Goal: Transaction & Acquisition: Purchase product/service

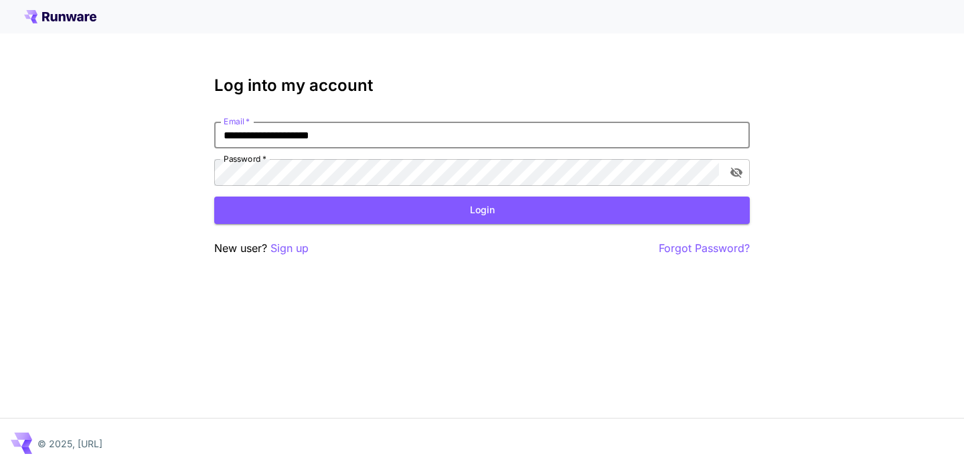
type input "**********"
click at [482, 210] on button "Login" at bounding box center [481, 210] width 535 height 27
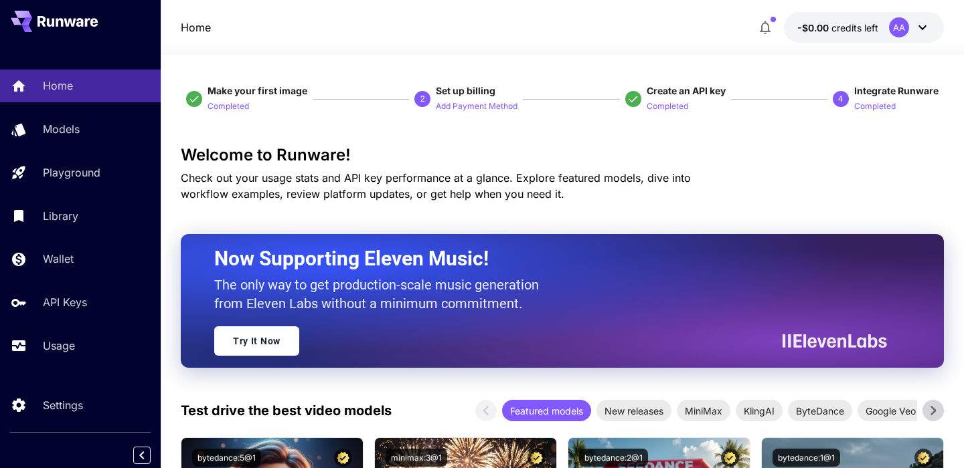
click at [919, 33] on icon at bounding box center [922, 27] width 16 height 16
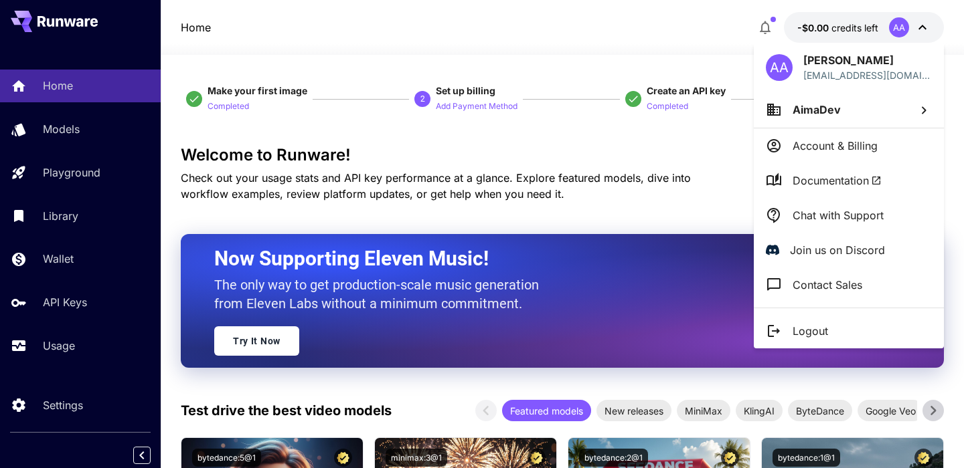
click at [698, 153] on div at bounding box center [482, 234] width 964 height 468
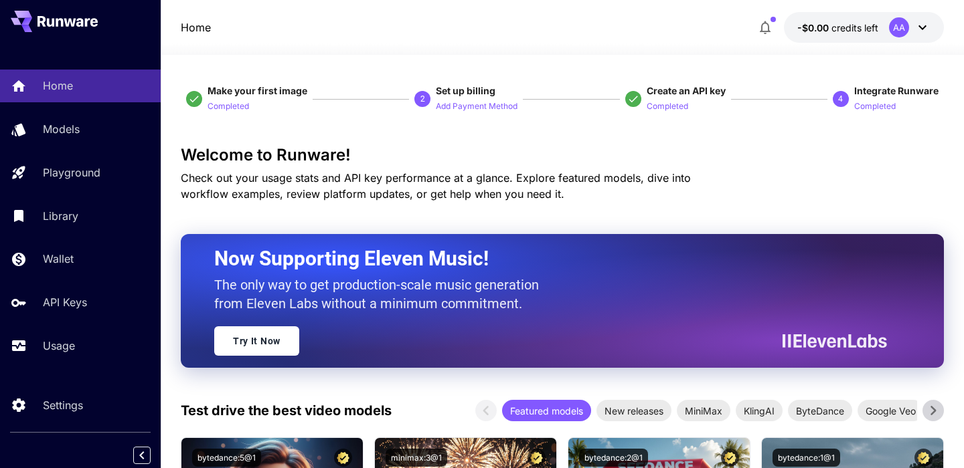
click at [918, 33] on icon at bounding box center [922, 27] width 16 height 16
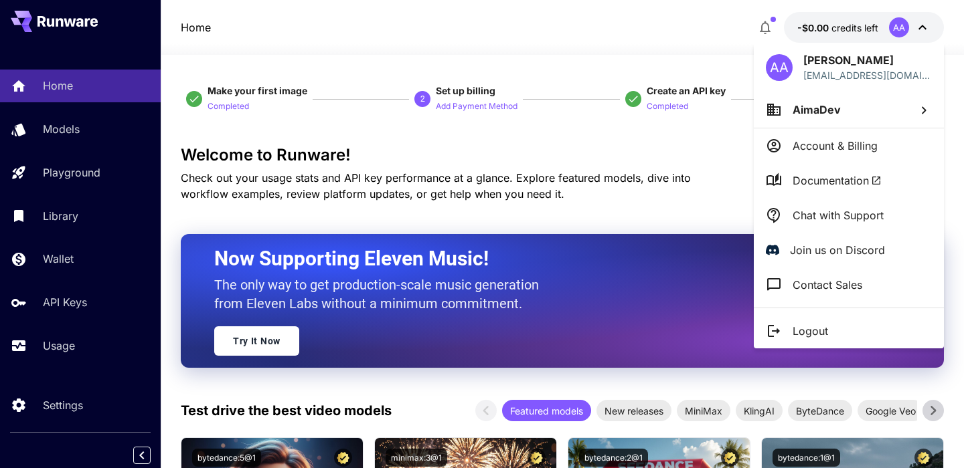
click at [812, 141] on p "Account & Billing" at bounding box center [834, 146] width 85 height 16
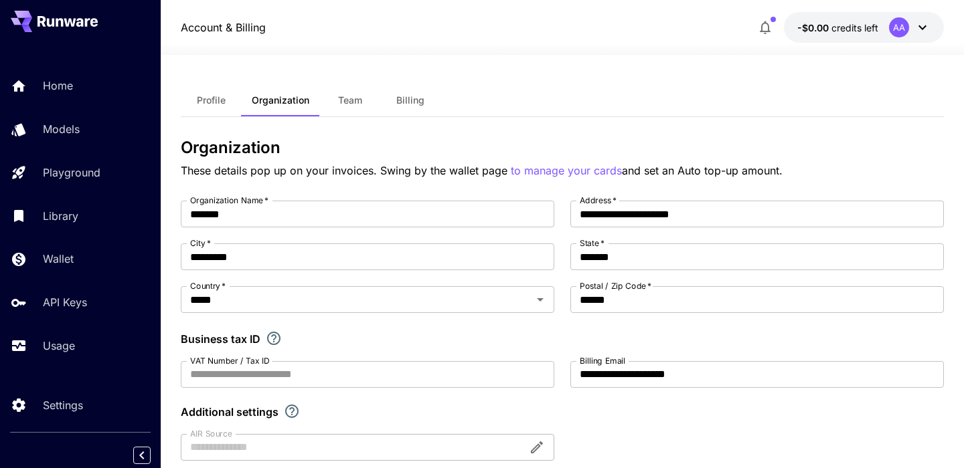
click at [408, 106] on button "Billing" at bounding box center [410, 100] width 60 height 32
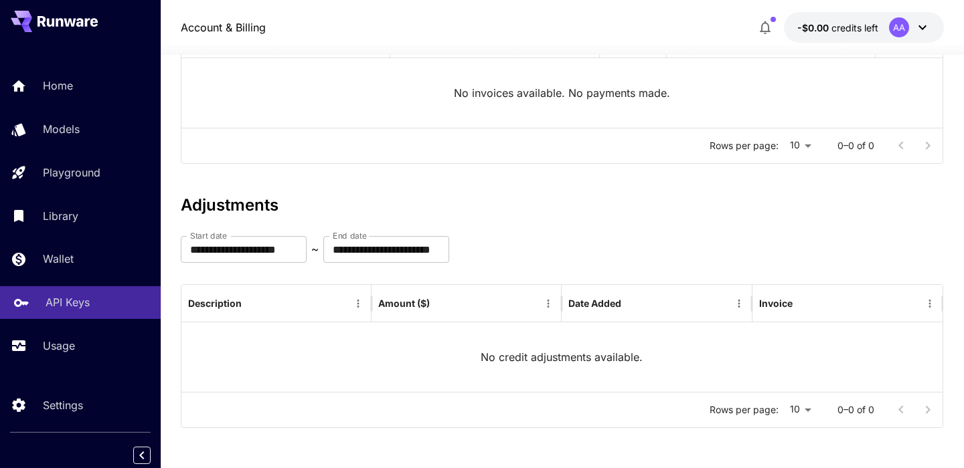
scroll to position [207, 0]
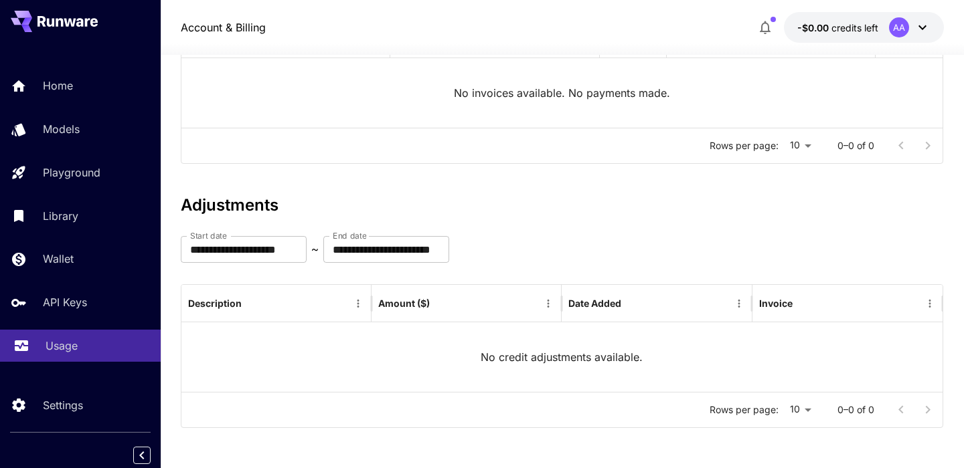
click at [72, 345] on p "Usage" at bounding box center [61, 346] width 32 height 16
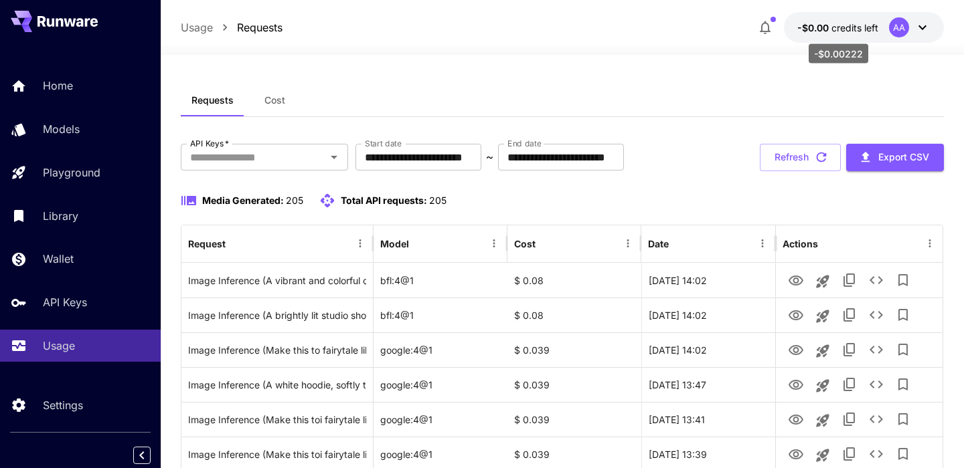
click at [840, 21] on p "-$0.00 credits left" at bounding box center [837, 28] width 81 height 14
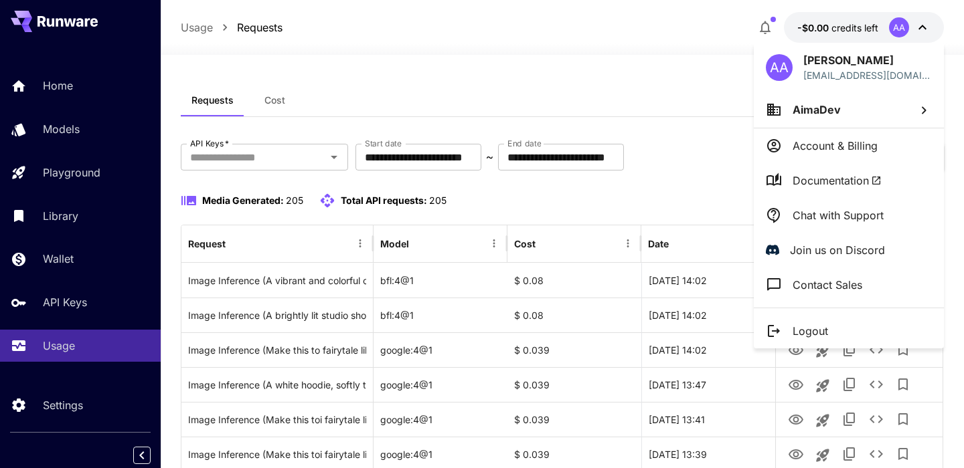
click at [899, 31] on div at bounding box center [482, 234] width 964 height 468
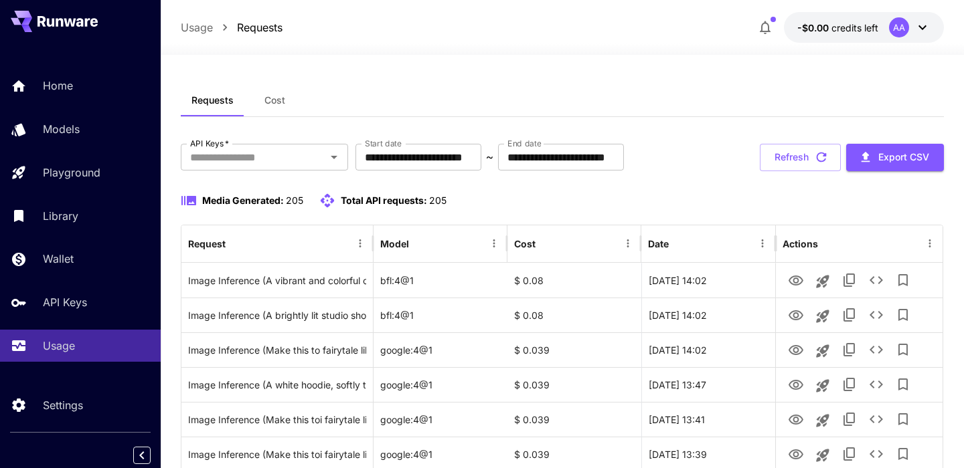
click at [762, 18] on button "button" at bounding box center [764, 27] width 27 height 27
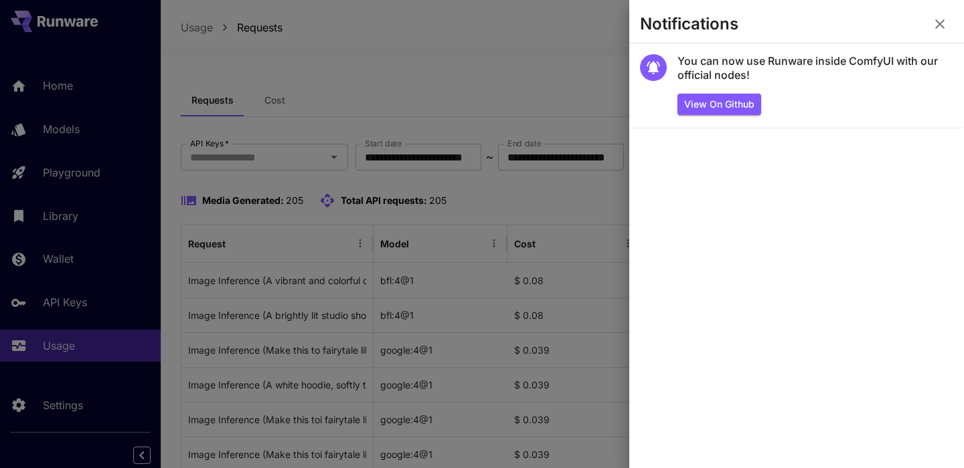
click at [34, 254] on div at bounding box center [482, 234] width 964 height 468
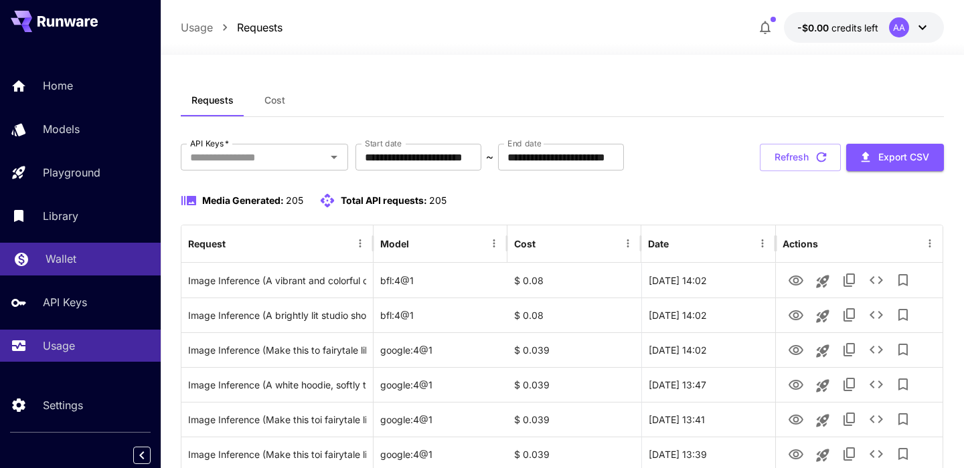
click at [84, 262] on div "Wallet" at bounding box center [97, 259] width 104 height 16
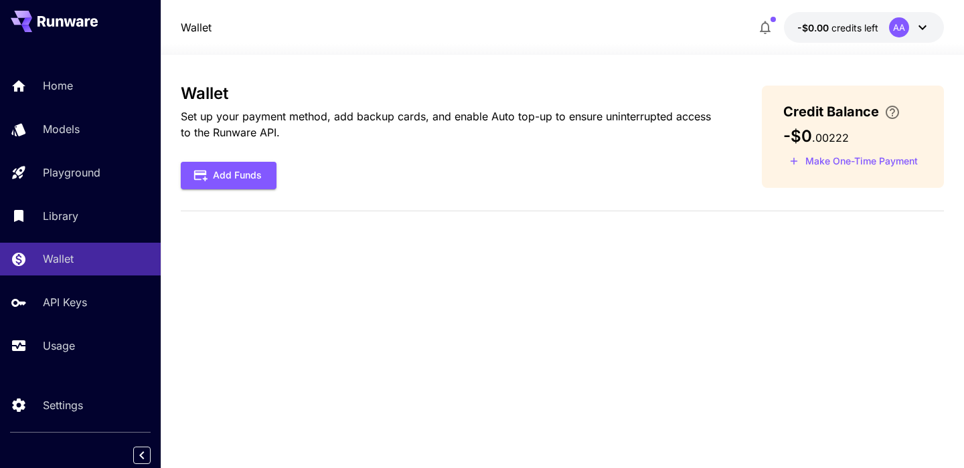
click at [231, 203] on div "Wallet Set up your payment method, add backup cards, and enable Auto top-up to …" at bounding box center [562, 153] width 763 height 138
click at [232, 181] on button "Add Funds" at bounding box center [229, 175] width 96 height 27
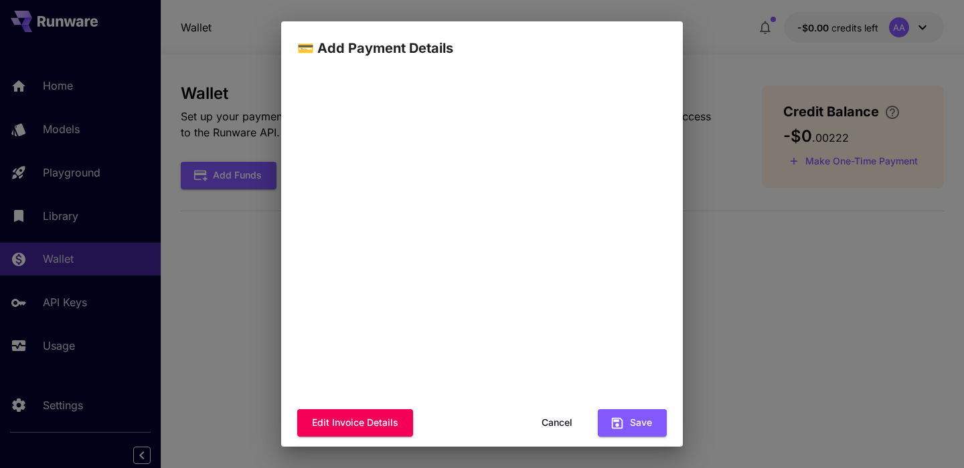
scroll to position [128, 0]
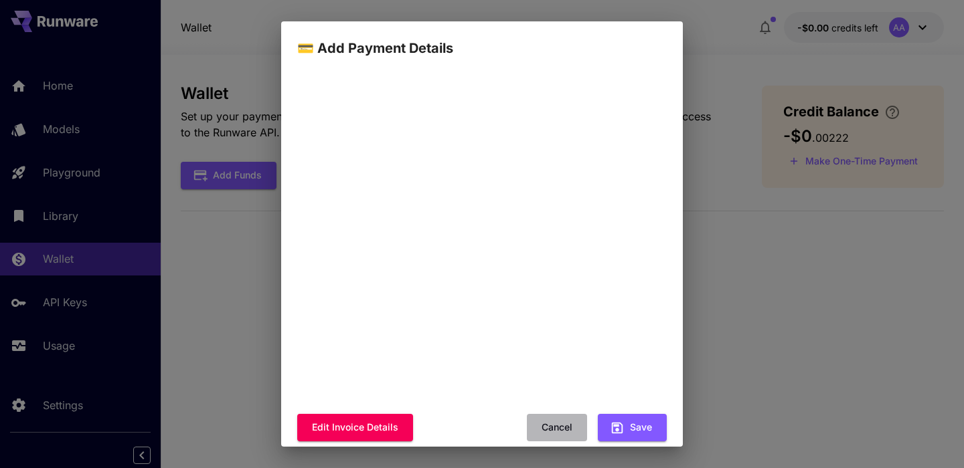
click at [568, 426] on button "Cancel" at bounding box center [557, 427] width 60 height 27
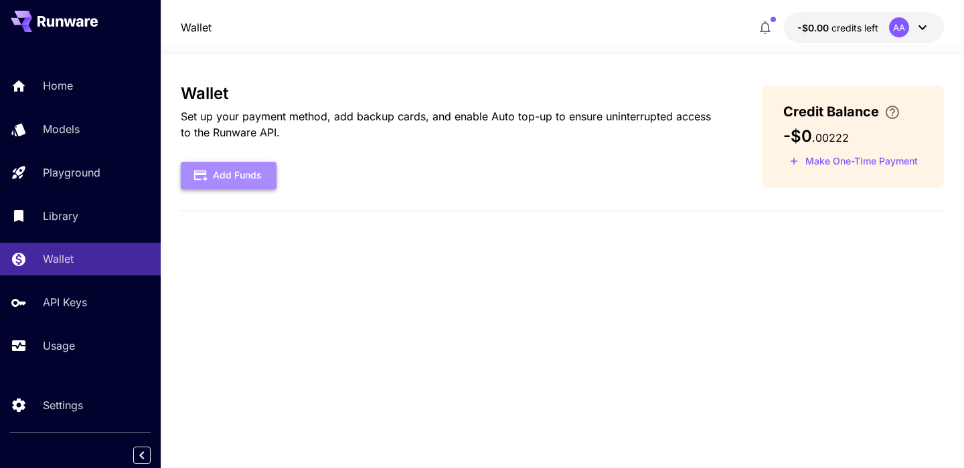
click at [213, 176] on button "Add Funds" at bounding box center [229, 175] width 96 height 27
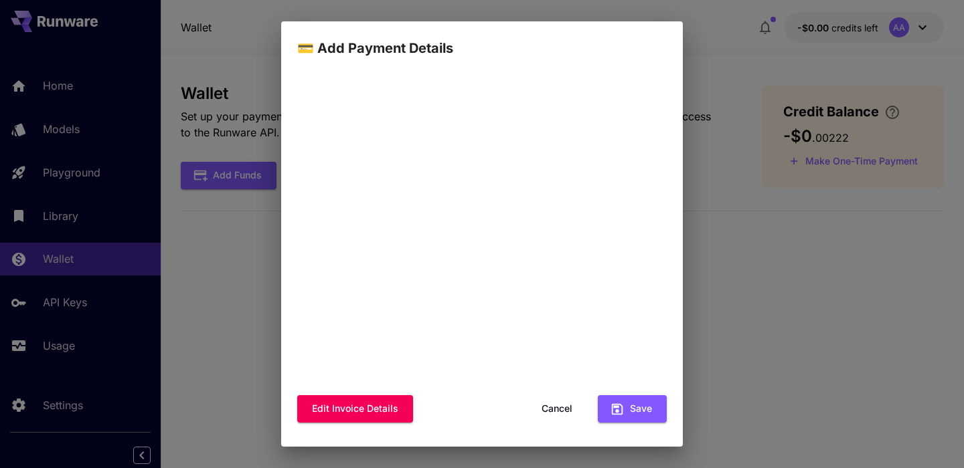
scroll to position [146, 0]
click at [641, 428] on div "Edit invoice details Cancel Save" at bounding box center [481, 193] width 369 height 481
click at [641, 416] on button "Save" at bounding box center [632, 409] width 69 height 27
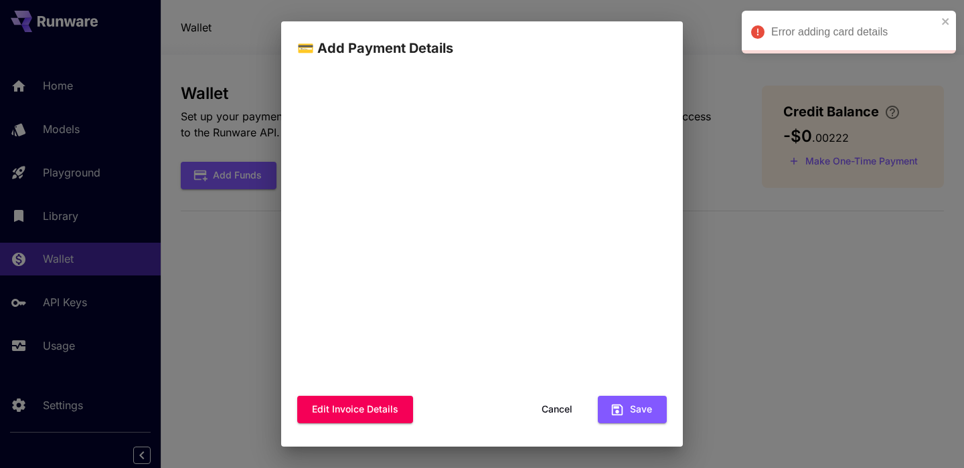
click at [729, 291] on div "💳 Add Payment Details Your card will be securely saved and can be removed at an…" at bounding box center [482, 234] width 964 height 468
click at [566, 409] on button "Cancel" at bounding box center [557, 409] width 60 height 27
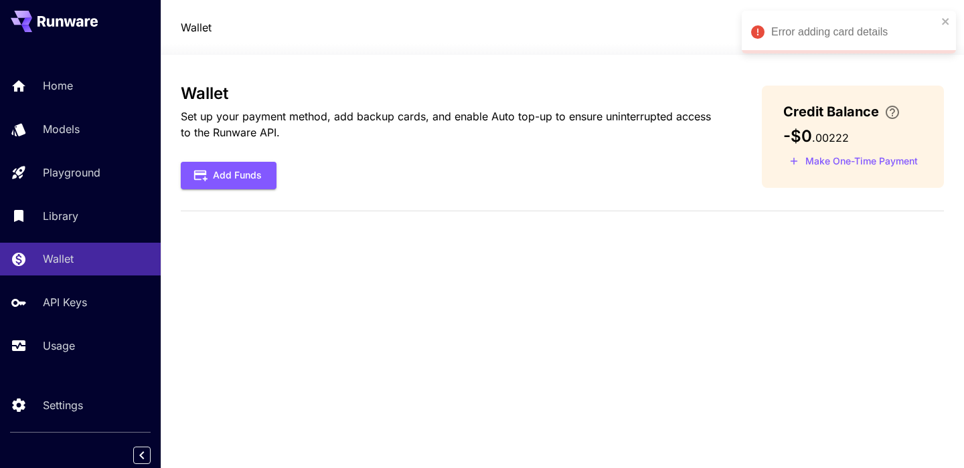
click at [789, 223] on div "Wallet Set up your payment method, add backup cards, and enable Auto top-up to …" at bounding box center [562, 261] width 763 height 355
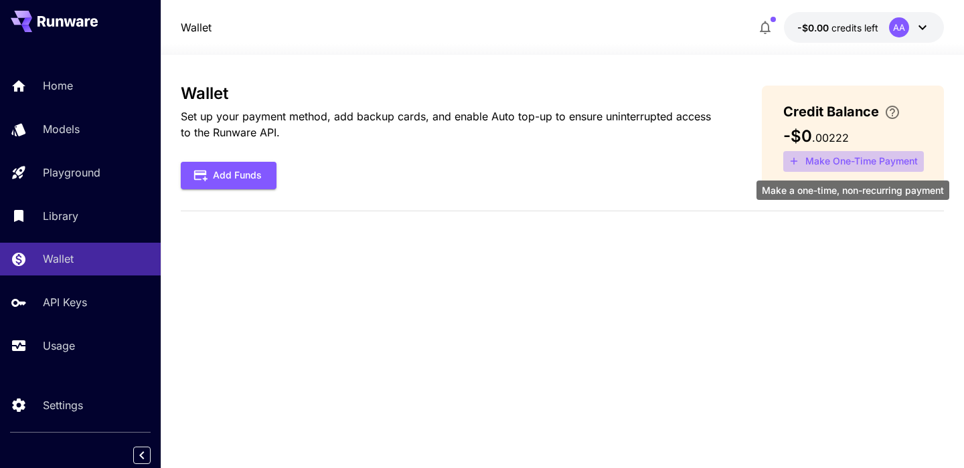
click at [861, 161] on button "Make One-Time Payment" at bounding box center [853, 161] width 141 height 21
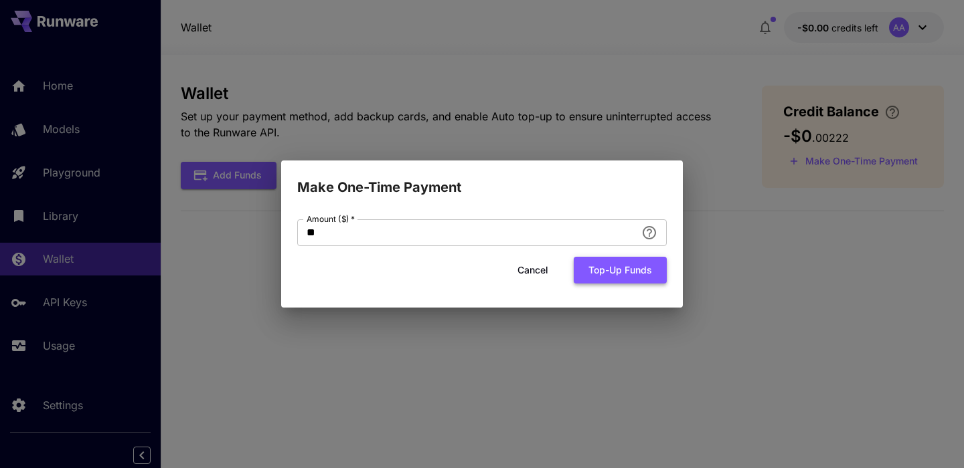
click at [625, 276] on button "Top-up funds" at bounding box center [619, 270] width 93 height 27
